Goal: Information Seeking & Learning: Learn about a topic

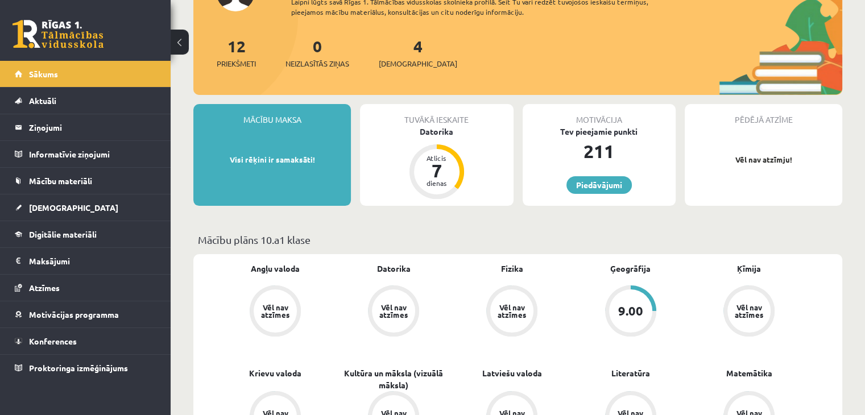
scroll to position [76, 0]
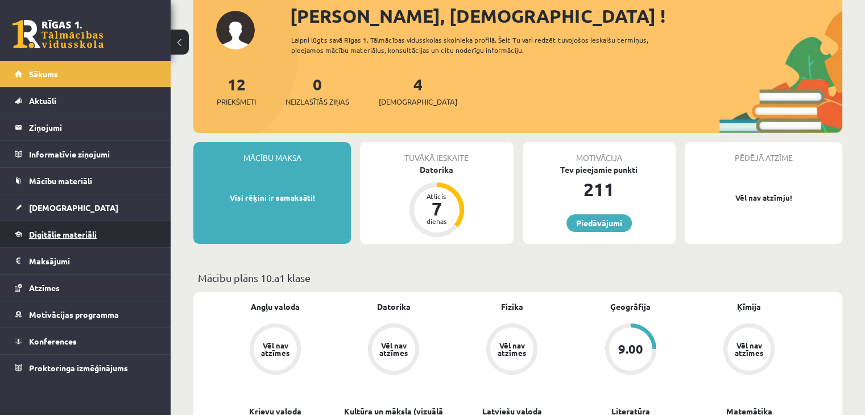
click at [52, 227] on link "Digitālie materiāli" at bounding box center [86, 234] width 142 height 26
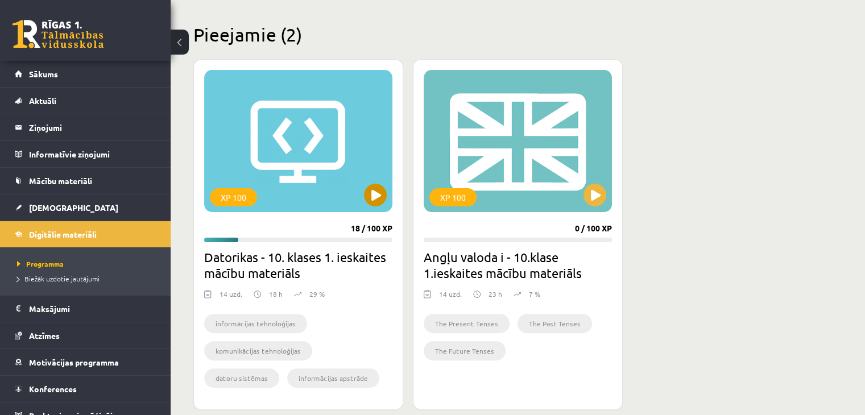
scroll to position [303, 0]
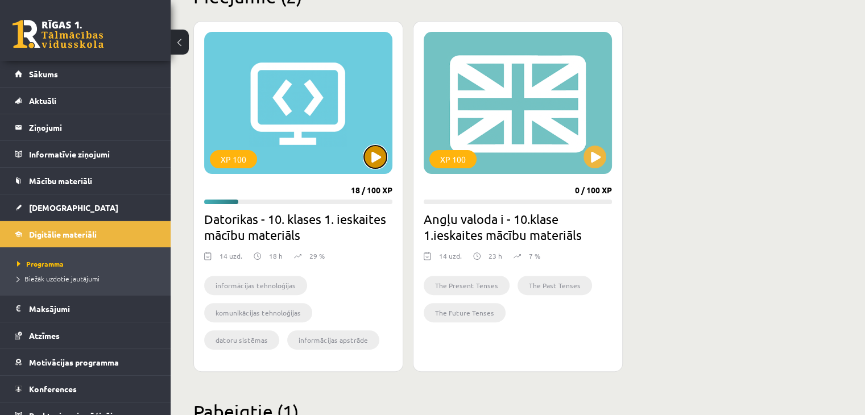
click at [376, 155] on button at bounding box center [375, 157] width 23 height 23
